Goal: Task Accomplishment & Management: Use online tool/utility

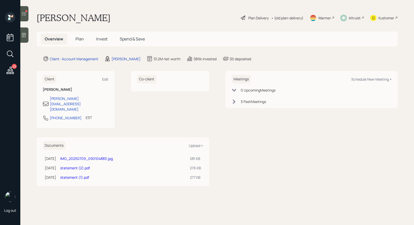
click at [26, 16] on div at bounding box center [24, 13] width 8 height 15
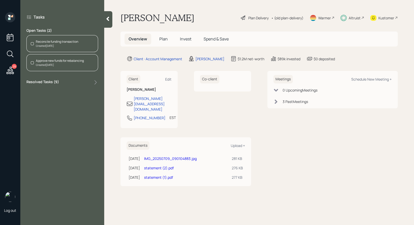
click at [73, 39] on div "Reconcile funding transaction Created Today" at bounding box center [62, 43] width 72 height 17
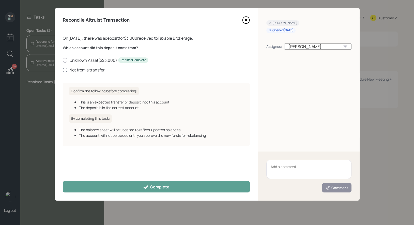
click at [65, 70] on div at bounding box center [65, 70] width 5 height 5
click at [63, 70] on input "Not from a transfer" at bounding box center [63, 70] width 0 height 0
radio input "true"
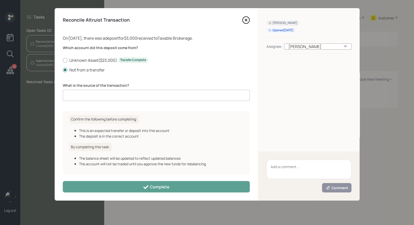
click at [82, 95] on input at bounding box center [156, 95] width 187 height 11
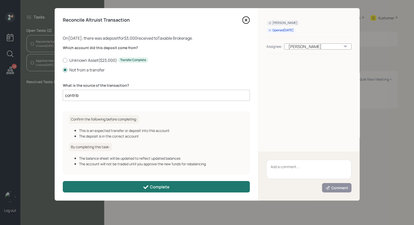
type input "contrib"
click at [114, 187] on button "Complete" at bounding box center [156, 186] width 187 height 11
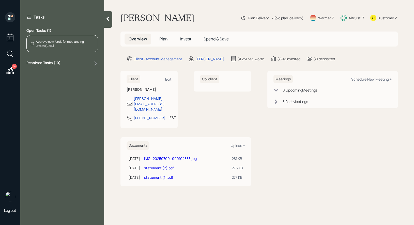
click at [63, 41] on div "Approve new funds for rebalancing" at bounding box center [60, 41] width 48 height 5
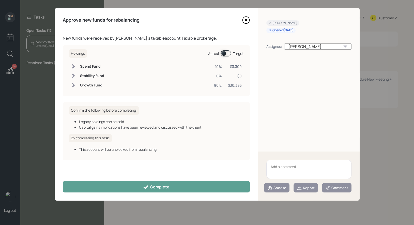
click at [224, 53] on span at bounding box center [226, 53] width 10 height 6
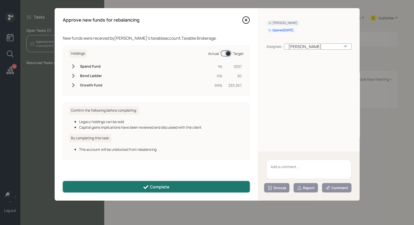
click at [178, 189] on button "Complete" at bounding box center [156, 186] width 187 height 11
